Goal: Task Accomplishment & Management: Complete application form

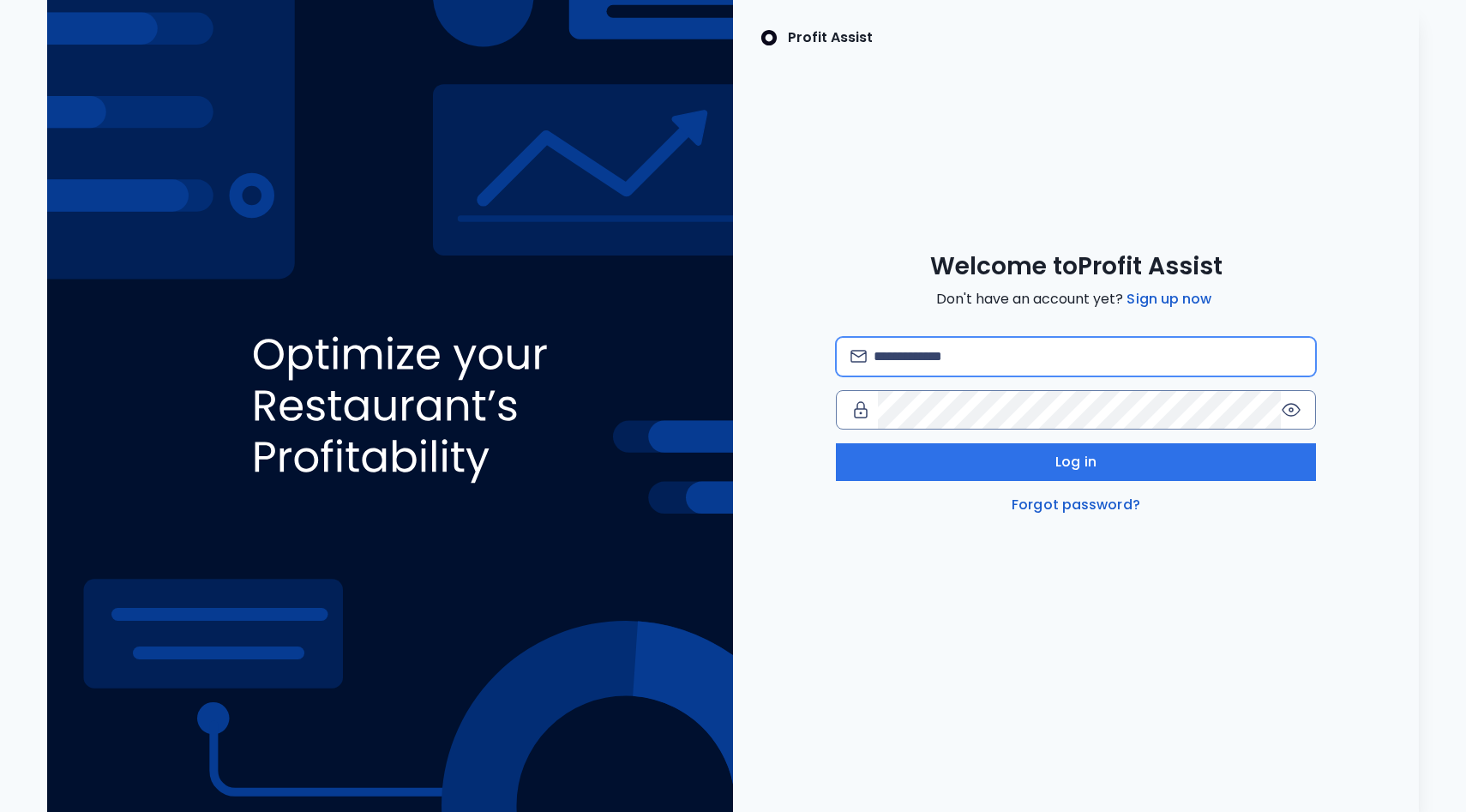
click at [937, 360] on input "email" at bounding box center [1087, 356] width 428 height 37
type input "**********"
